Goal: Information Seeking & Learning: Learn about a topic

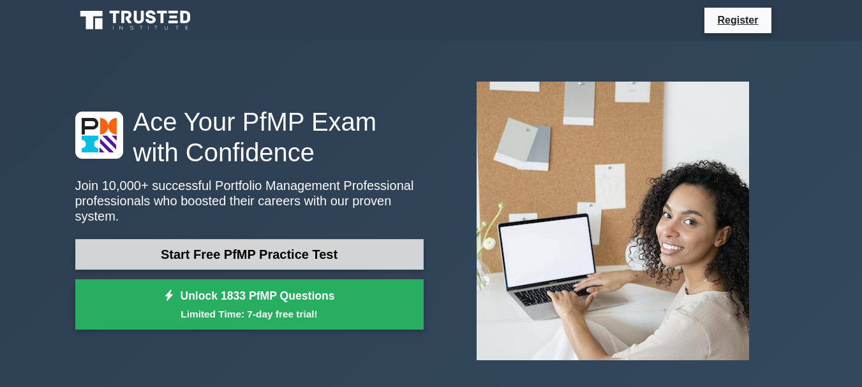
drag, startPoint x: 0, startPoint y: 0, endPoint x: 253, endPoint y: 244, distance: 351.8
click at [253, 244] on link "Start Free PfMP Practice Test" at bounding box center [249, 254] width 348 height 31
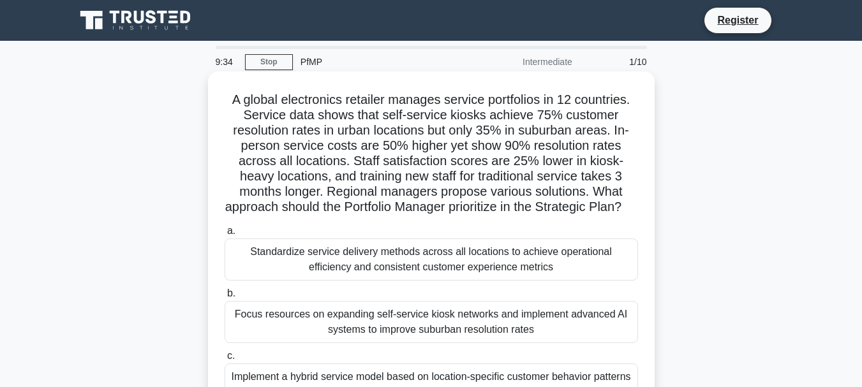
click at [298, 281] on div "Standardize service delivery methods across all locations to achieve operationa…" at bounding box center [431, 260] width 413 height 42
click at [225, 235] on input "a. Standardize service delivery methods across all locations to achieve operati…" at bounding box center [225, 231] width 0 height 8
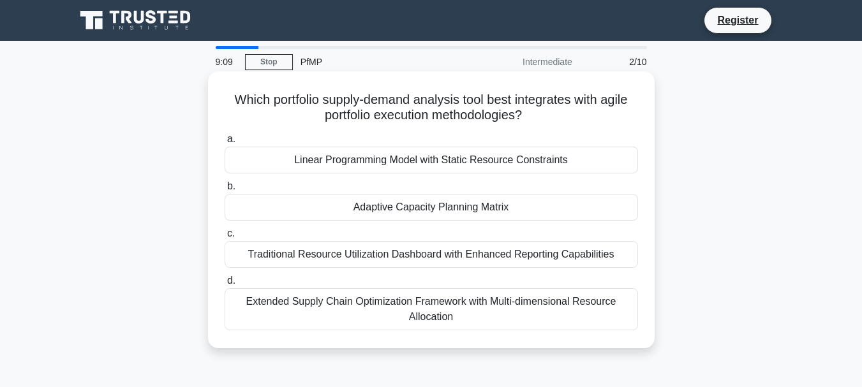
click at [241, 212] on div "Adaptive Capacity Planning Matrix" at bounding box center [431, 207] width 413 height 27
click at [225, 191] on input "b. Adaptive Capacity Planning Matrix" at bounding box center [225, 186] width 0 height 8
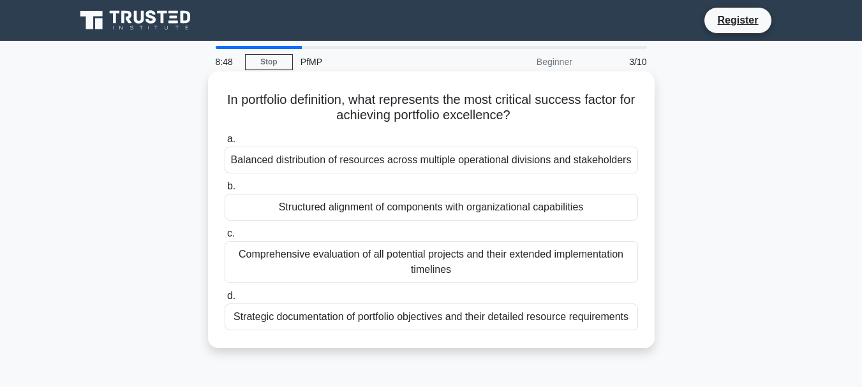
click at [241, 161] on div "Balanced distribution of resources across multiple operational divisions and st…" at bounding box center [431, 160] width 413 height 27
click at [225, 144] on input "a. Balanced distribution of resources across multiple operational divisions and…" at bounding box center [225, 139] width 0 height 8
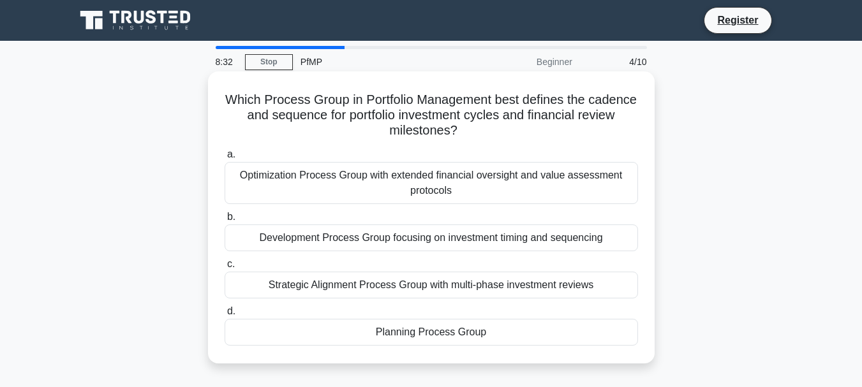
click at [502, 240] on div "Development Process Group focusing on investment timing and sequencing" at bounding box center [431, 238] width 413 height 27
click at [225, 221] on input "b. Development Process Group focusing on investment timing and sequencing" at bounding box center [225, 217] width 0 height 8
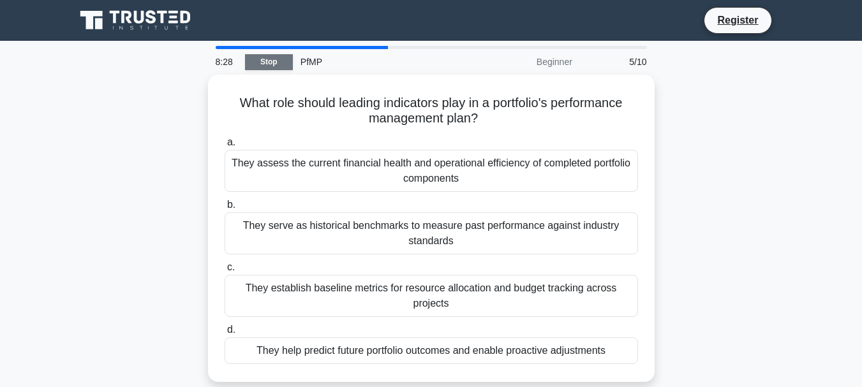
click at [271, 59] on link "Stop" at bounding box center [269, 62] width 48 height 16
